Goal: Task Accomplishment & Management: Use online tool/utility

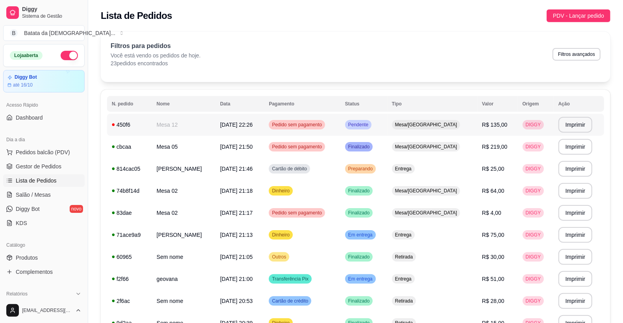
click at [340, 126] on td "Pedido sem pagamento" at bounding box center [302, 125] width 76 height 22
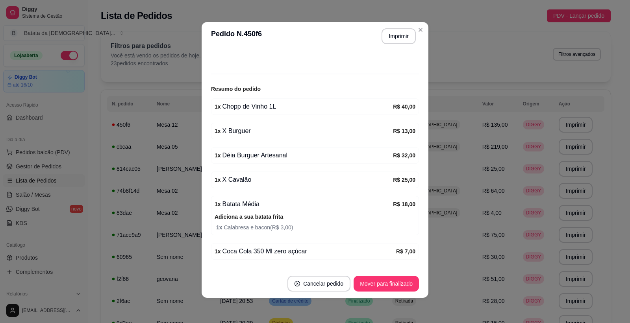
scroll to position [6, 0]
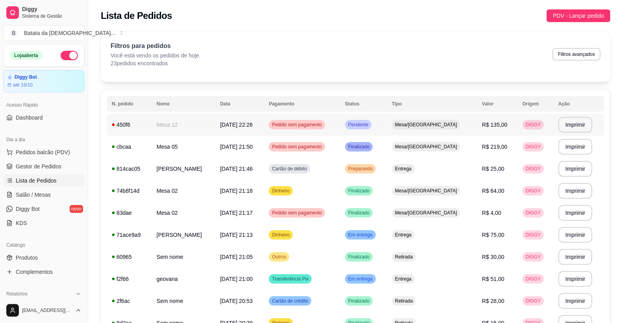
click at [171, 125] on td "Mesa 12" at bounding box center [183, 125] width 63 height 22
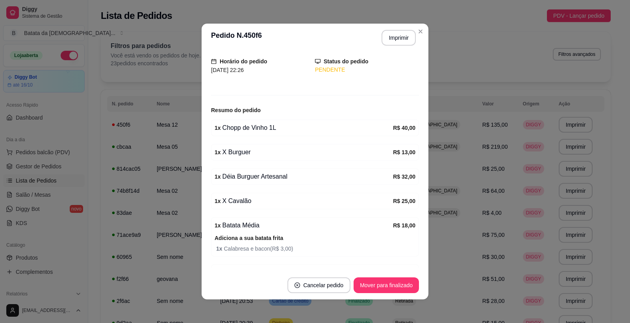
scroll to position [93, 0]
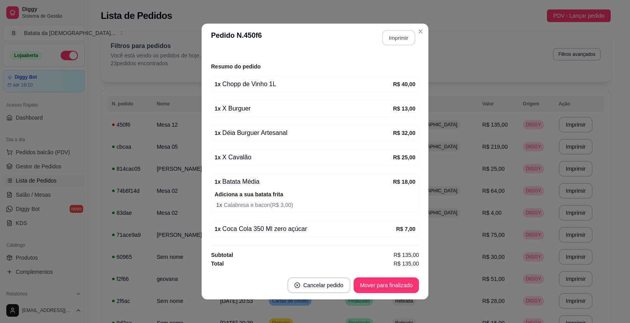
click at [408, 36] on button "Imprimir" at bounding box center [398, 37] width 33 height 15
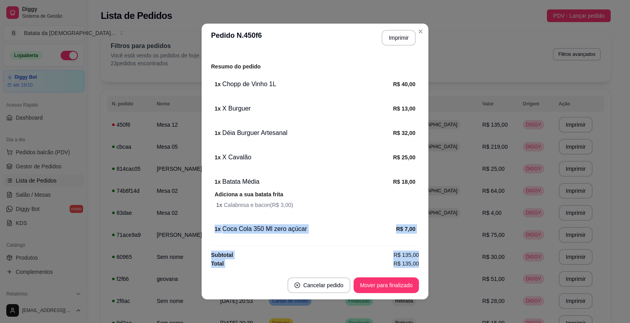
click at [184, 323] on html "**********" at bounding box center [315, 161] width 630 height 323
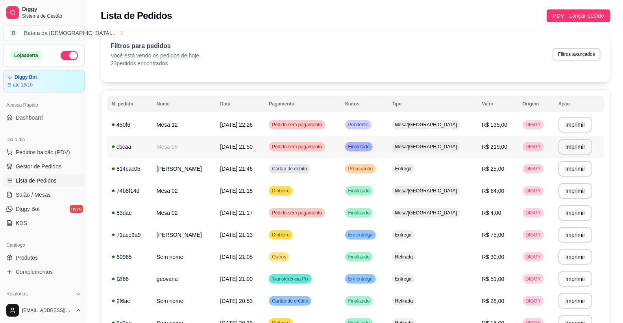
click at [545, 146] on td "DIGGY" at bounding box center [536, 147] width 36 height 22
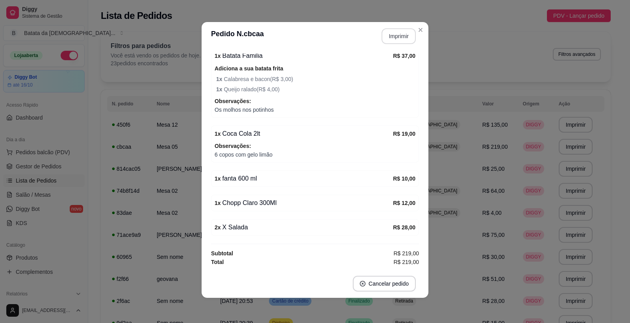
click at [394, 38] on button "Imprimir" at bounding box center [399, 36] width 34 height 16
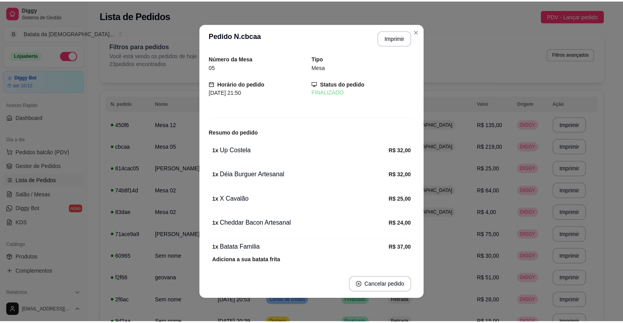
scroll to position [0, 0]
